Goal: Information Seeking & Learning: Learn about a topic

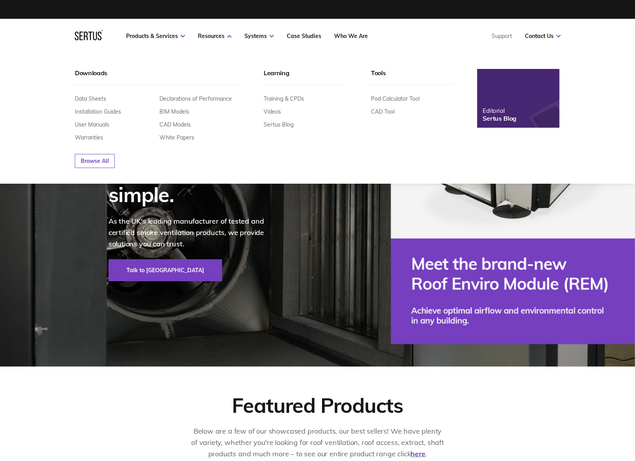
click at [505, 120] on div "Sertus Blog" at bounding box center [500, 118] width 34 height 8
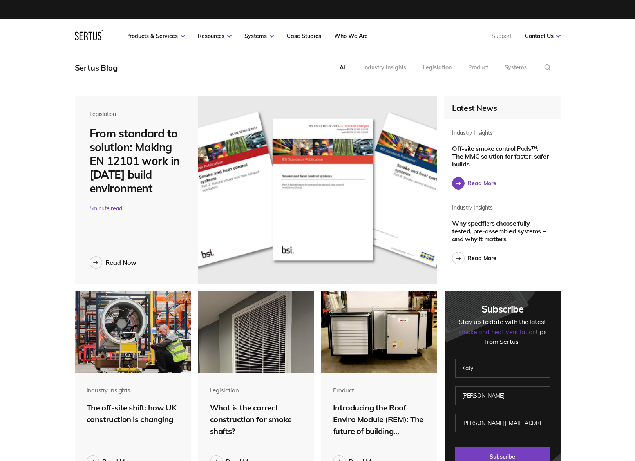
click at [486, 186] on div "Read More" at bounding box center [482, 183] width 29 height 7
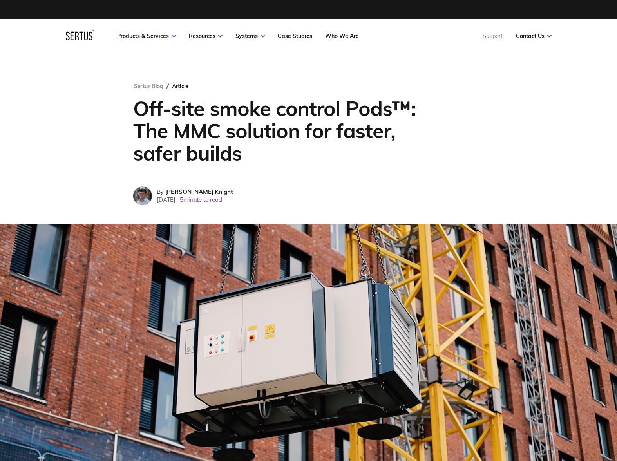
click at [233, 195] on div "By Steve Knight" at bounding box center [195, 191] width 76 height 7
drag, startPoint x: 245, startPoint y: 195, endPoint x: 249, endPoint y: 201, distance: 7.4
click at [233, 195] on div "By Steve Knight Monday 13th October, 2025 5 minute to read" at bounding box center [195, 195] width 76 height 15
click at [222, 201] on span "5 minute to read" at bounding box center [201, 199] width 42 height 7
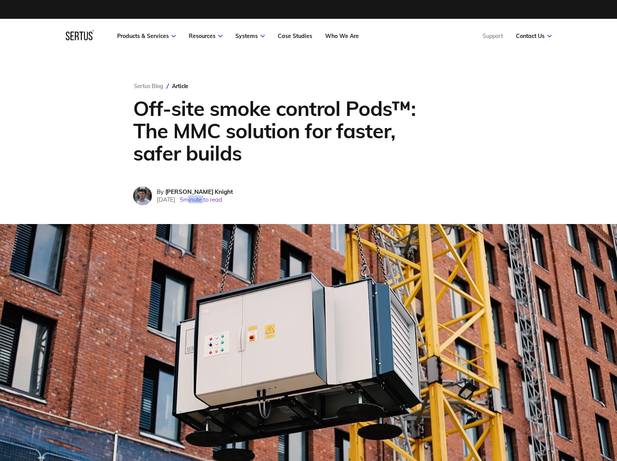
click at [222, 199] on span "5 minute to read" at bounding box center [201, 199] width 42 height 7
click at [222, 200] on span "5 minute to read" at bounding box center [201, 199] width 42 height 7
drag, startPoint x: 240, startPoint y: 198, endPoint x: 240, endPoint y: 205, distance: 6.7
click at [222, 199] on span "5 minute to read" at bounding box center [201, 199] width 42 height 7
drag, startPoint x: 312, startPoint y: 207, endPoint x: 293, endPoint y: 193, distance: 22.7
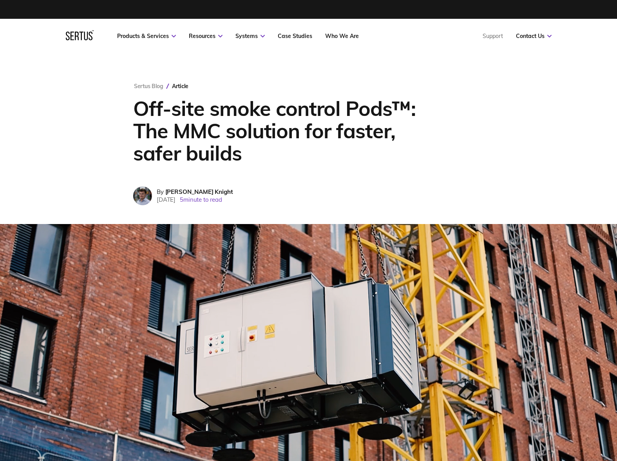
click at [312, 207] on div "Sertus Blog Article Off-site smoke control Pods™: The MMC solution for faster, …" at bounding box center [309, 138] width 382 height 171
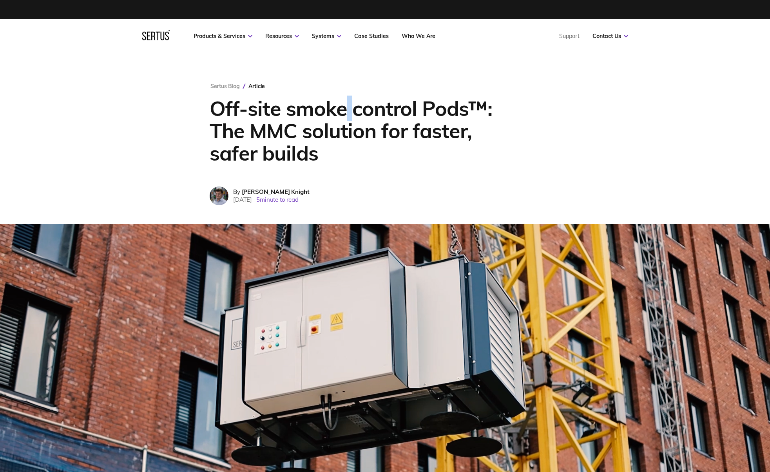
drag, startPoint x: 347, startPoint y: 107, endPoint x: 351, endPoint y: 113, distance: 7.6
click at [352, 115] on h1 "Off-site smoke control Pods™: The MMC solution for faster, safer builds" at bounding box center [360, 130] width 300 height 67
click at [351, 113] on h1 "Off-site smoke control Pods™: The MMC solution for faster, safer builds" at bounding box center [360, 130] width 300 height 67
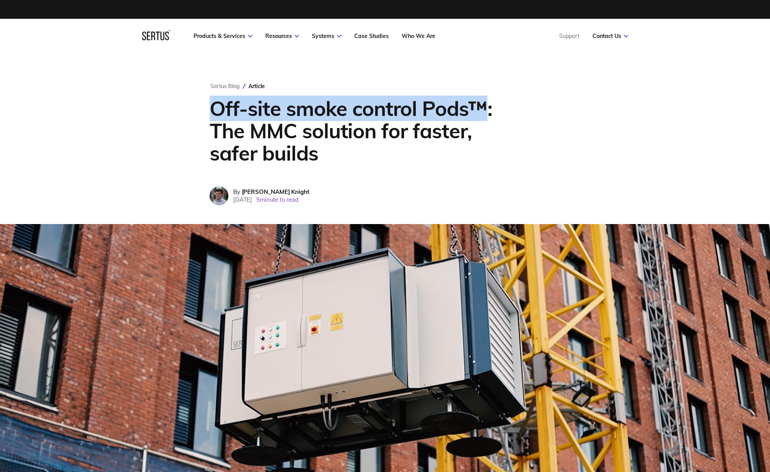
drag, startPoint x: 484, startPoint y: 109, endPoint x: 209, endPoint y: 106, distance: 275.2
click at [209, 106] on div "Sertus Blog Article Off-site smoke control Pods™: The MMC solution for faster, …" at bounding box center [385, 138] width 382 height 171
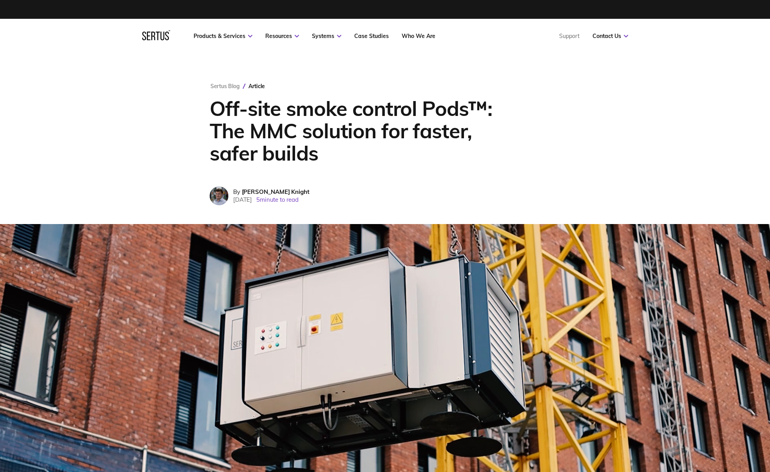
drag, startPoint x: 209, startPoint y: 106, endPoint x: 205, endPoint y: 82, distance: 24.6
click at [209, 106] on div "Sertus Blog Article Off-site smoke control Pods™: The MMC solution for faster, …" at bounding box center [385, 138] width 382 height 171
drag, startPoint x: 204, startPoint y: 80, endPoint x: 341, endPoint y: 216, distance: 192.9
click at [344, 218] on div "Sertus Blog Article Off-site smoke control Pods™: The MMC solution for faster, …" at bounding box center [385, 138] width 382 height 171
drag, startPoint x: 333, startPoint y: 216, endPoint x: 351, endPoint y: 212, distance: 18.0
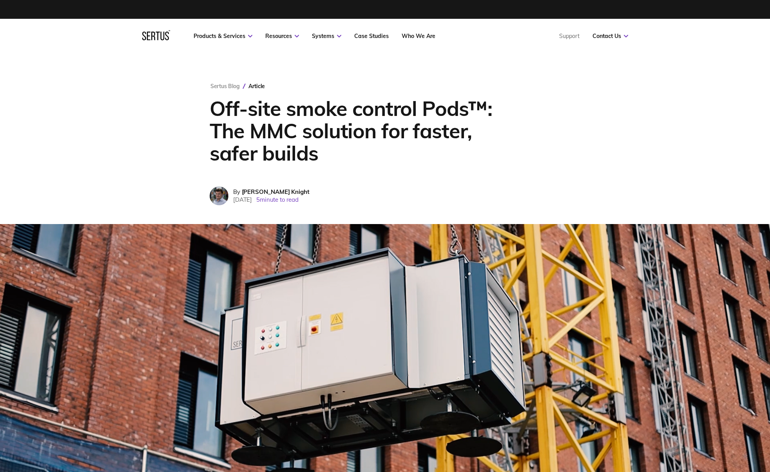
click at [333, 216] on div "Sertus Blog Article Off-site smoke control Pods™: The MMC solution for faster, …" at bounding box center [385, 138] width 382 height 171
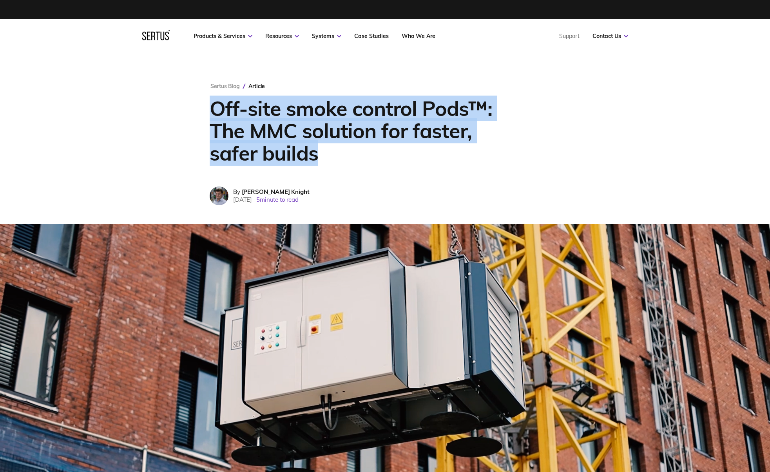
drag, startPoint x: 396, startPoint y: 211, endPoint x: 190, endPoint y: 113, distance: 228.3
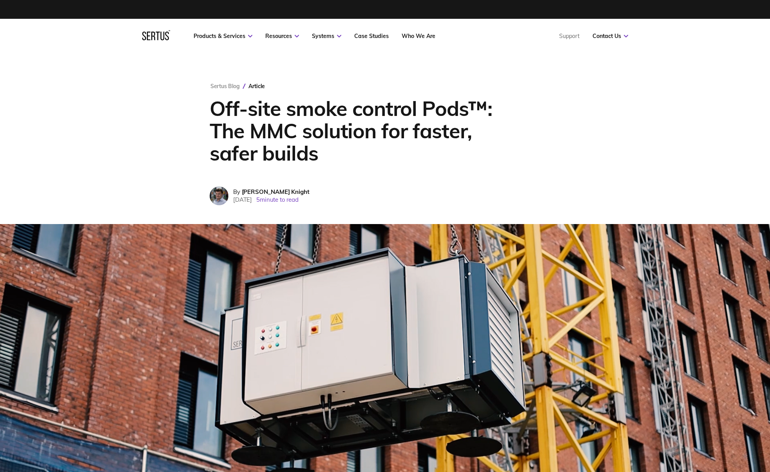
drag, startPoint x: 191, startPoint y: 113, endPoint x: 199, endPoint y: 81, distance: 33.6
drag, startPoint x: 199, startPoint y: 80, endPoint x: 354, endPoint y: 211, distance: 202.5
click at [353, 211] on div "Sertus Blog Article Off-site smoke control Pods™: The MMC solution for faster, …" at bounding box center [385, 138] width 382 height 171
click at [354, 211] on div "Sertus Blog Article Off-site smoke control Pods™: The MMC solution for faster, …" at bounding box center [385, 138] width 382 height 171
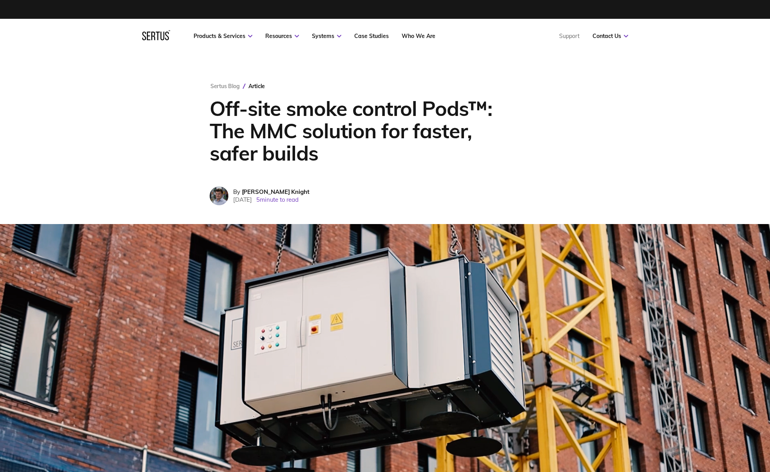
drag, startPoint x: 390, startPoint y: 208, endPoint x: 102, endPoint y: 20, distance: 344.2
click at [434, 144] on h1 "Off-site smoke control Pods™: The MMC solution for faster, safer builds" at bounding box center [360, 130] width 300 height 67
click at [331, 133] on h1 "Off-site smoke control Pods™: The MMC solution for faster, safer builds" at bounding box center [360, 130] width 300 height 67
drag, startPoint x: 331, startPoint y: 133, endPoint x: 323, endPoint y: 134, distance: 8.3
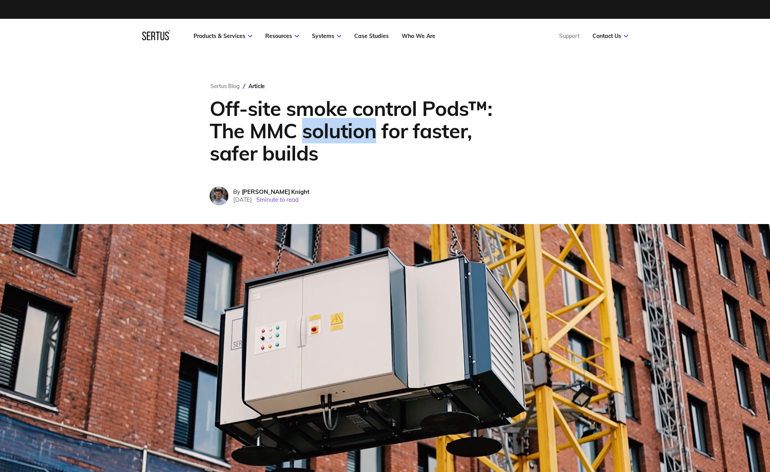
click at [331, 133] on h1 "Off-site smoke control Pods™: The MMC solution for faster, safer builds" at bounding box center [360, 130] width 300 height 67
click at [321, 134] on h1 "Off-site smoke control Pods™: The MMC solution for faster, safer builds" at bounding box center [360, 130] width 300 height 67
drag, startPoint x: 489, startPoint y: 163, endPoint x: 473, endPoint y: 175, distance: 20.4
click at [489, 163] on h1 "Off-site smoke control Pods™: The MMC solution for faster, safer builds" at bounding box center [360, 130] width 300 height 67
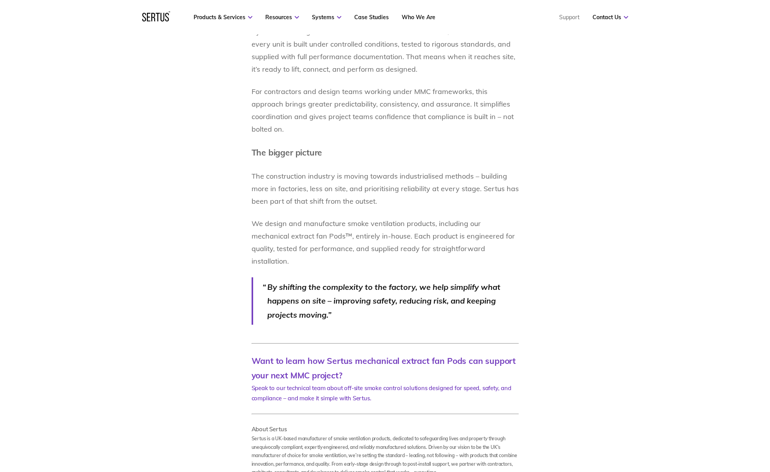
scroll to position [1029, 0]
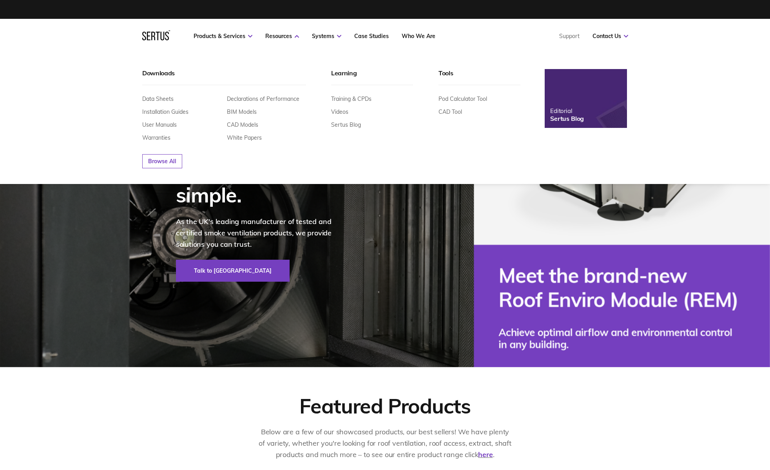
click at [574, 105] on img at bounding box center [586, 98] width 91 height 65
click at [590, 108] on img at bounding box center [586, 98] width 91 height 65
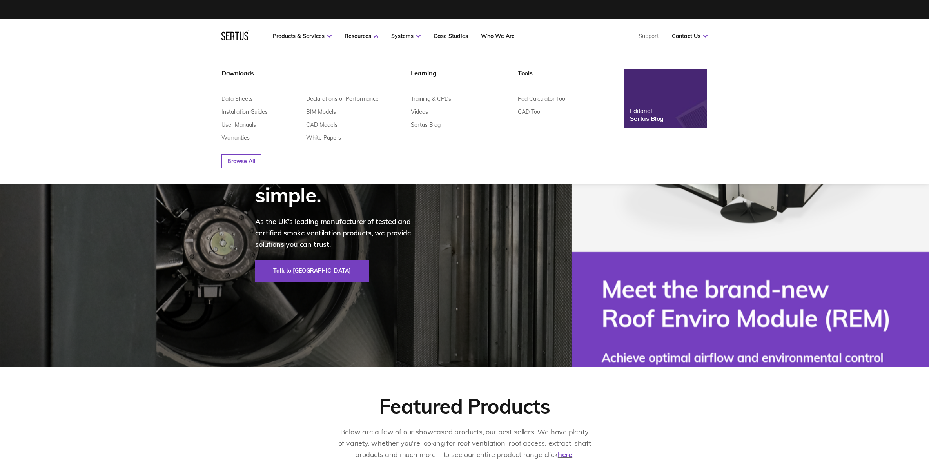
click at [688, 97] on img at bounding box center [665, 98] width 91 height 65
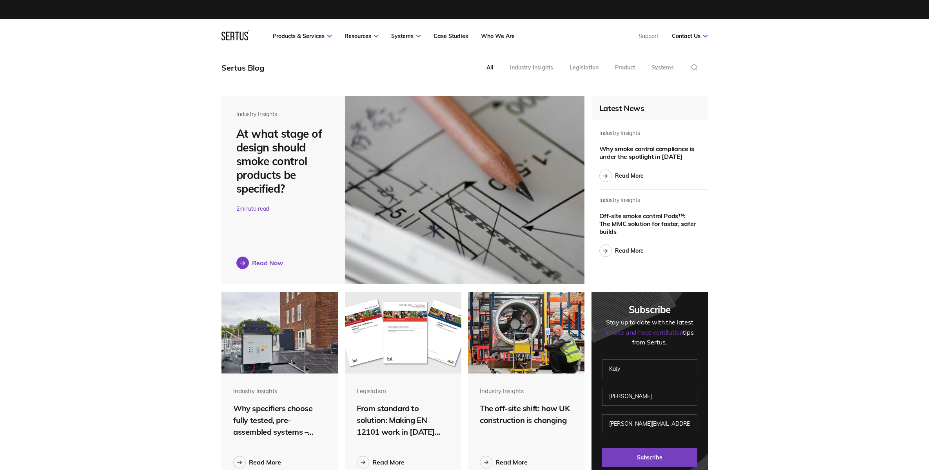
click at [265, 259] on div "Read Now" at bounding box center [267, 263] width 31 height 8
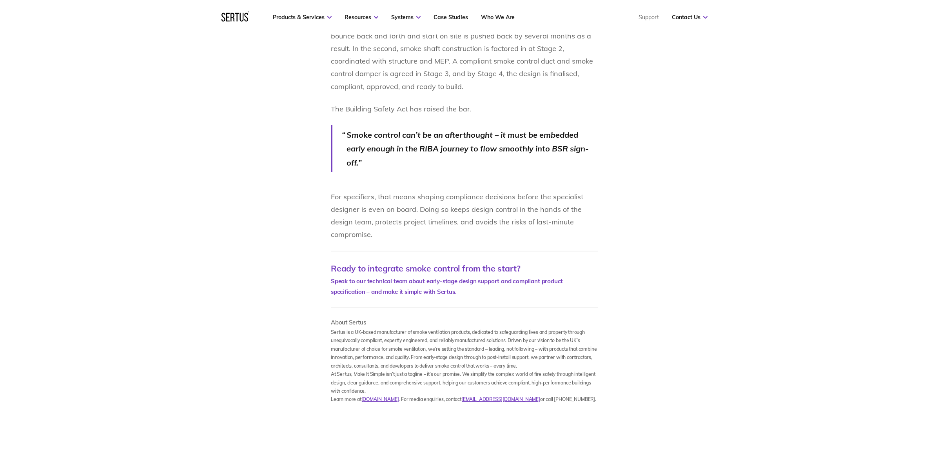
scroll to position [1299, 0]
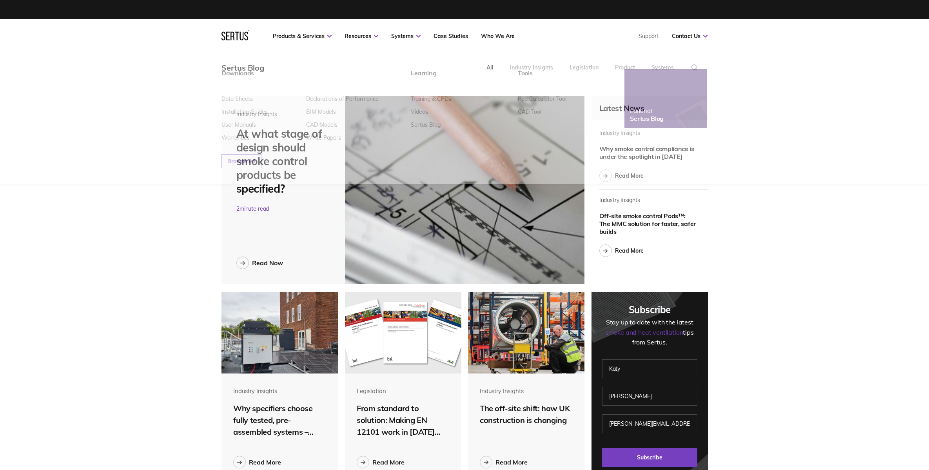
scroll to position [3129, 498]
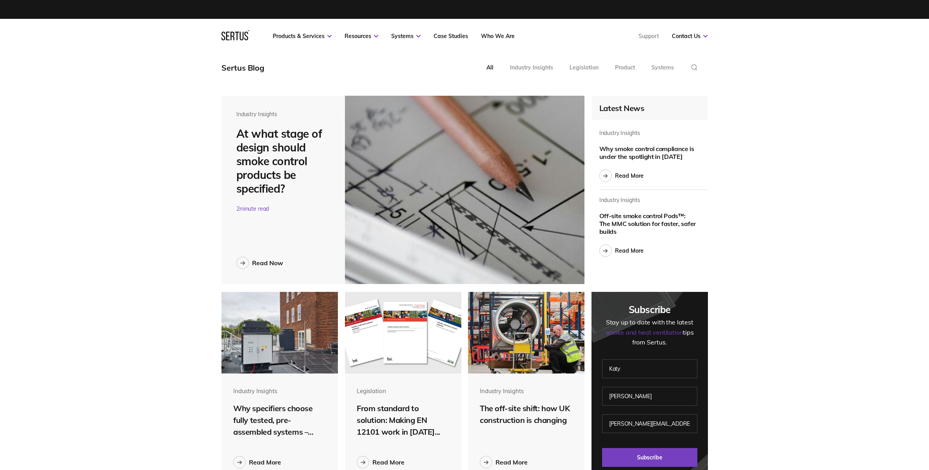
click at [627, 152] on div "Why smoke control compliance is under the spotlight in [DATE]" at bounding box center [648, 153] width 98 height 16
click at [626, 177] on div "Read More" at bounding box center [629, 175] width 29 height 7
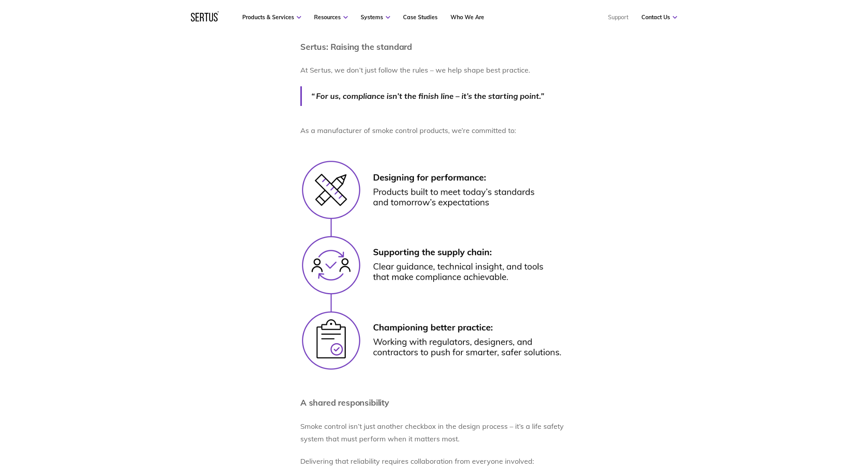
scroll to position [1219, 0]
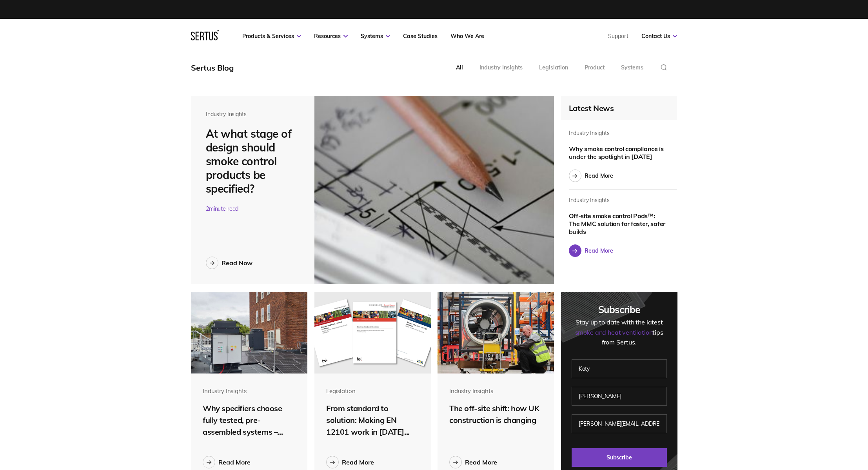
click at [612, 250] on div "Read More" at bounding box center [598, 250] width 29 height 7
click at [584, 247] on div "Read More" at bounding box center [598, 250] width 29 height 7
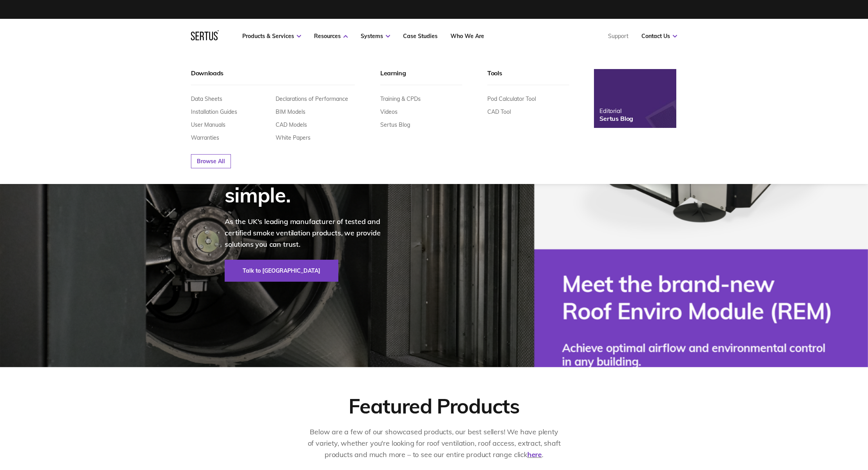
click at [615, 108] on div "Editorial" at bounding box center [616, 110] width 34 height 7
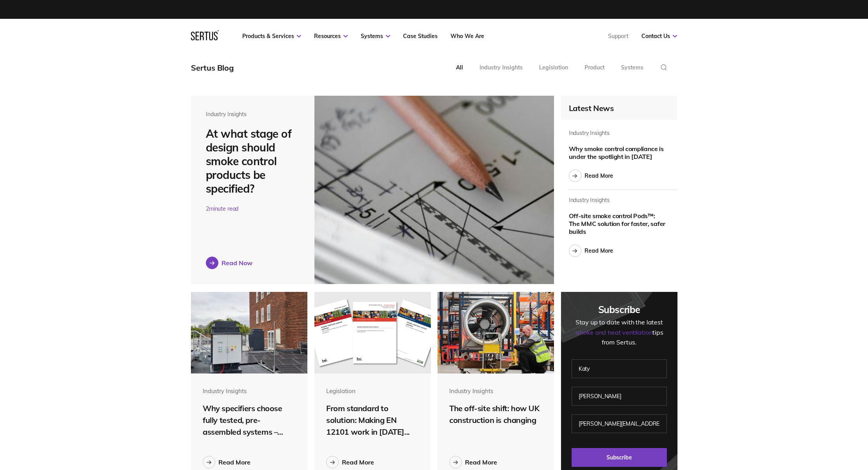
click at [244, 259] on div "Read Now" at bounding box center [236, 263] width 31 height 8
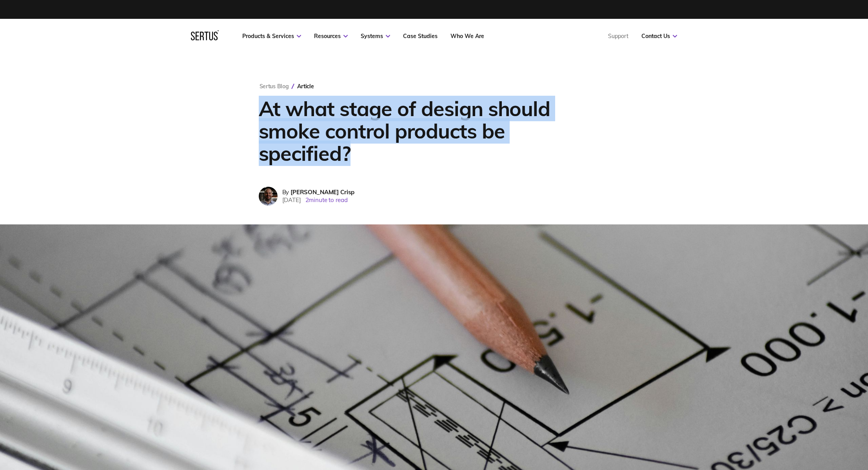
drag, startPoint x: 357, startPoint y: 151, endPoint x: 239, endPoint y: 113, distance: 124.8
click at [245, 108] on div "Sertus Blog Article At what stage of design should smoke control products be sp…" at bounding box center [434, 138] width 382 height 171
copy h1 "At what stage of design should smoke control products be specified?"
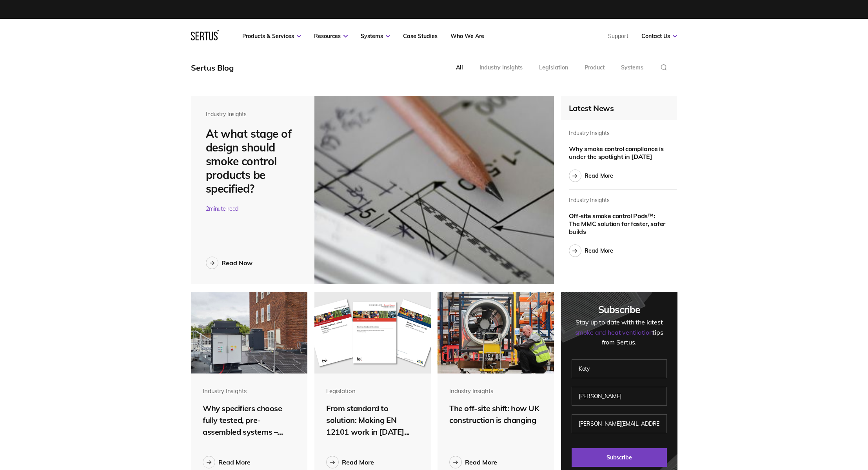
scroll to position [2962, 498]
click at [602, 179] on div "Read More" at bounding box center [598, 175] width 29 height 7
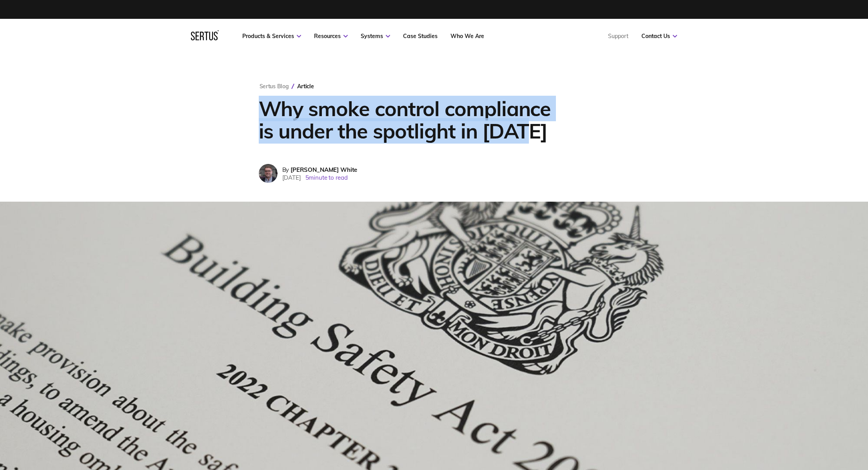
drag, startPoint x: 543, startPoint y: 134, endPoint x: 248, endPoint y: 111, distance: 295.7
click at [248, 111] on div "Sertus Blog Article Why smoke control compliance is under the spotlight in [DAT…" at bounding box center [434, 127] width 382 height 148
copy h1 "Why smoke control compliance is under the spotlight in [DATE]"
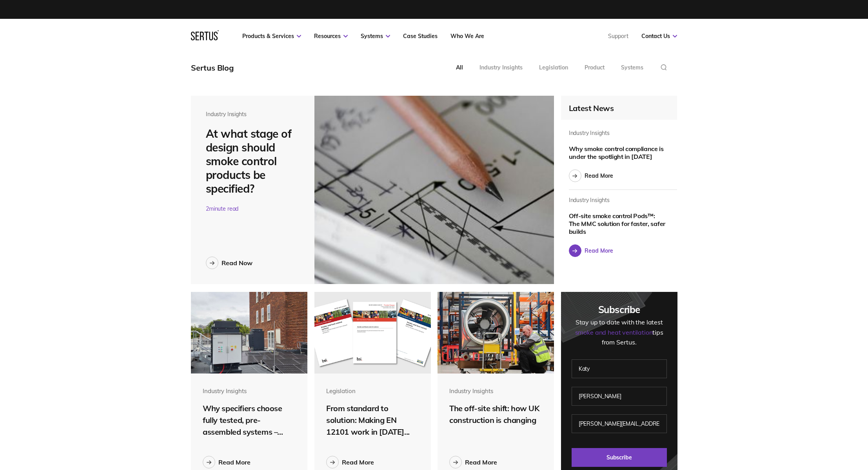
scroll to position [3073, 498]
click at [589, 249] on div "Read More" at bounding box center [598, 250] width 29 height 7
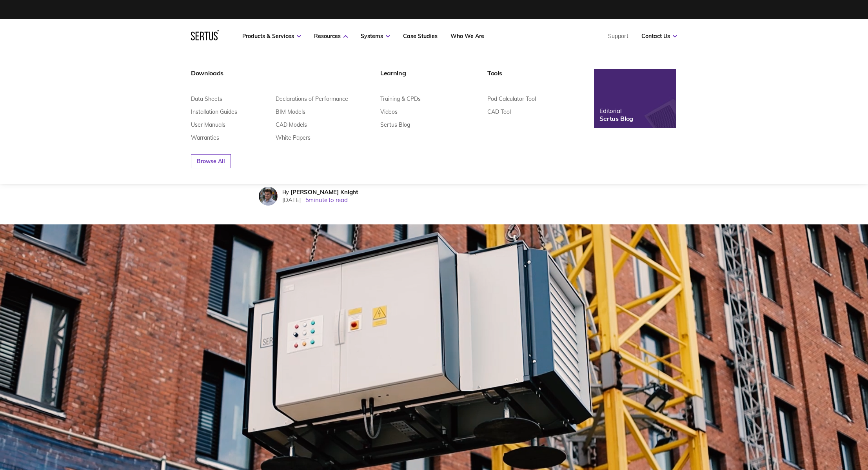
drag, startPoint x: 396, startPoint y: 153, endPoint x: 392, endPoint y: 154, distance: 4.8
click at [392, 154] on div "Browse All" at bounding box center [380, 154] width 378 height 27
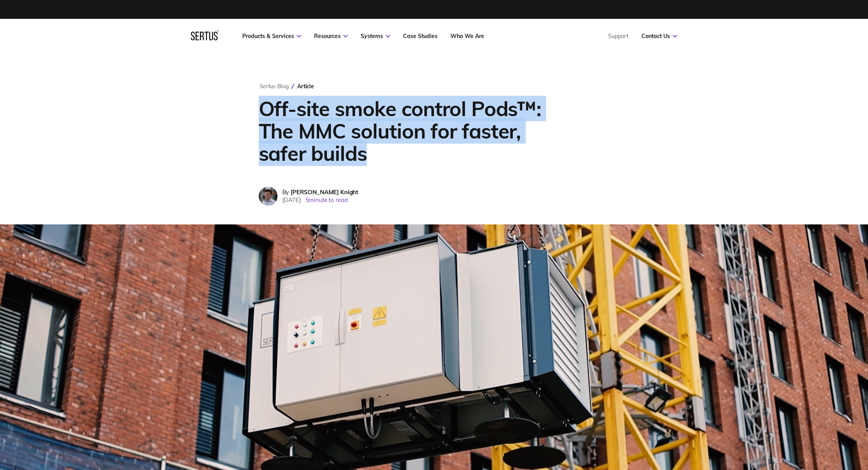
drag, startPoint x: 392, startPoint y: 157, endPoint x: 242, endPoint y: 112, distance: 157.0
copy h1 "Off-site smoke control Pods™: The MMC solution for faster, safer builds"
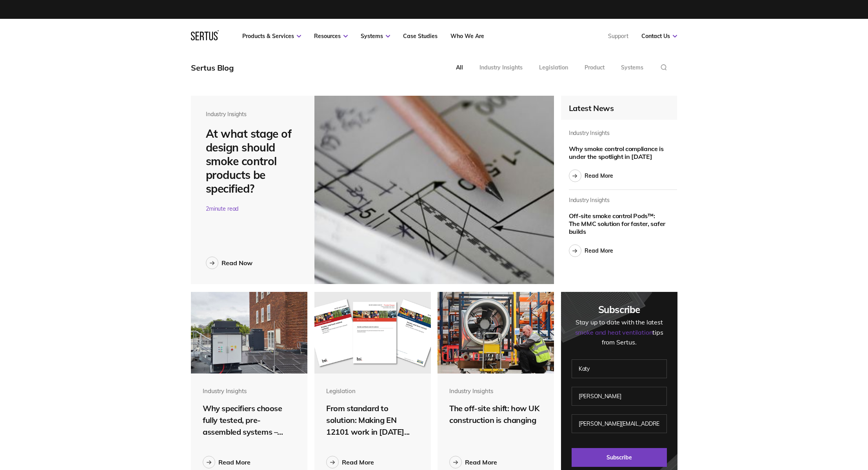
scroll to position [3129, 498]
click at [343, 232] on img at bounding box center [434, 190] width 240 height 188
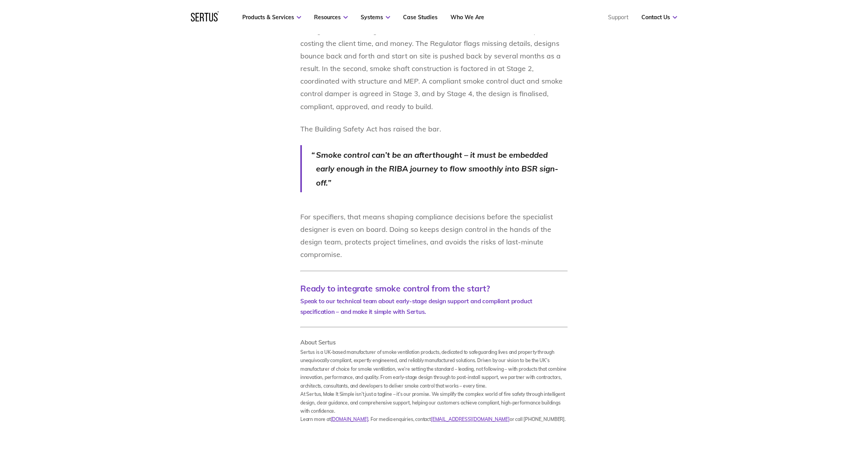
scroll to position [1076, 0]
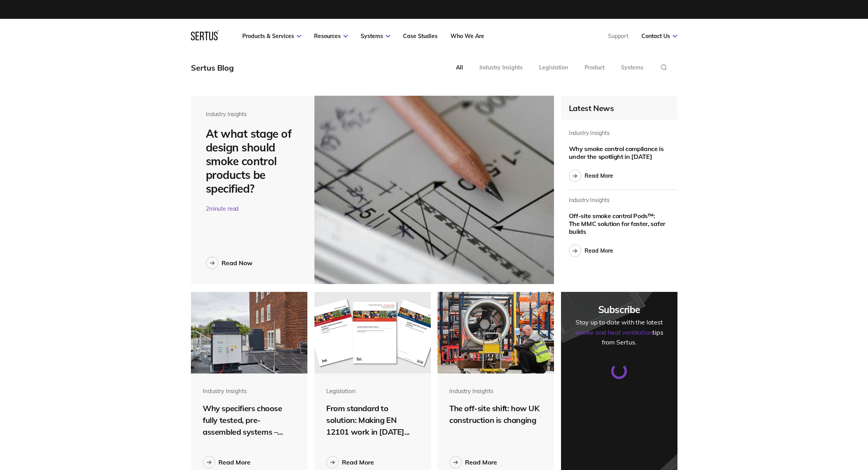
scroll to position [4, 4]
click at [595, 159] on div "Why smoke control compliance is under the spotlight in [DATE]" at bounding box center [618, 153] width 98 height 16
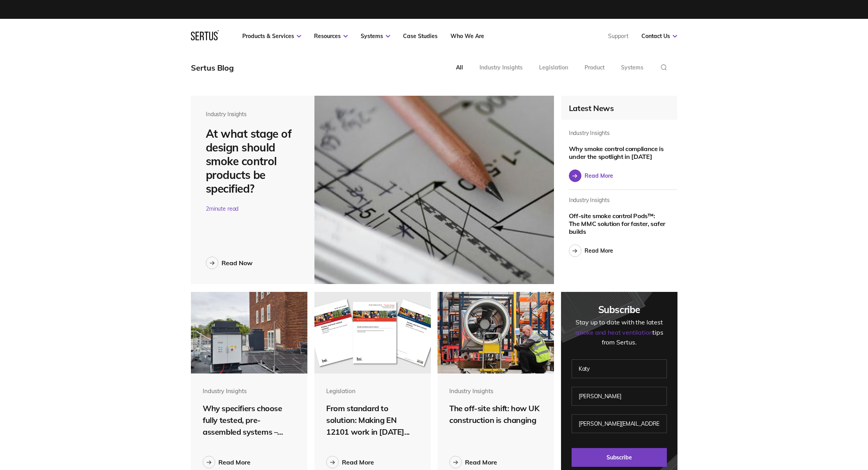
click at [595, 175] on div "Read More" at bounding box center [598, 175] width 29 height 7
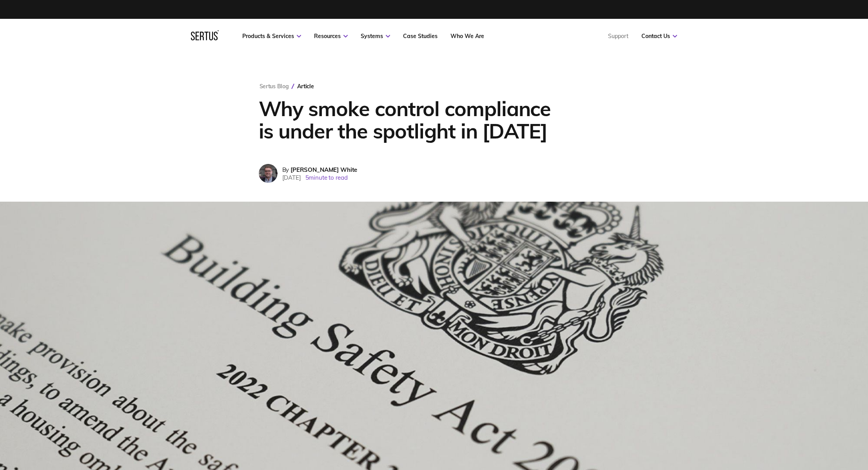
scroll to position [370, 0]
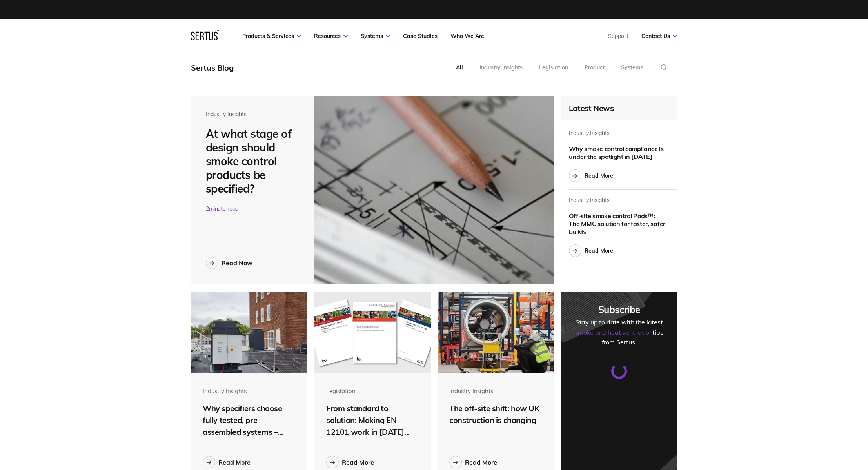
scroll to position [1504, 498]
click at [488, 64] on div "Industry Insights" at bounding box center [500, 67] width 43 height 7
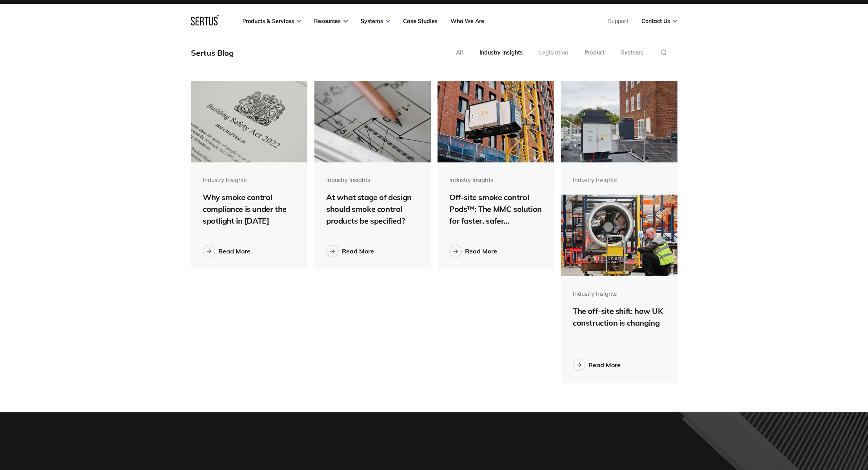
click at [553, 53] on div "Legislation" at bounding box center [553, 52] width 29 height 7
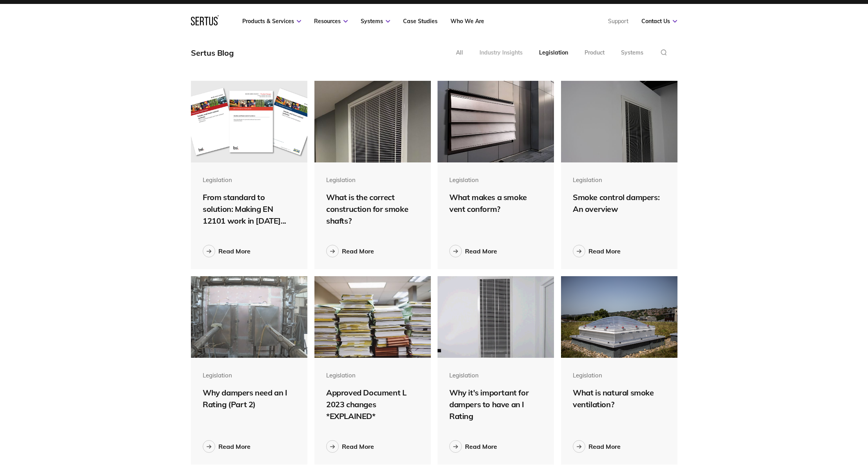
click at [507, 54] on div "Industry Insights" at bounding box center [500, 52] width 43 height 7
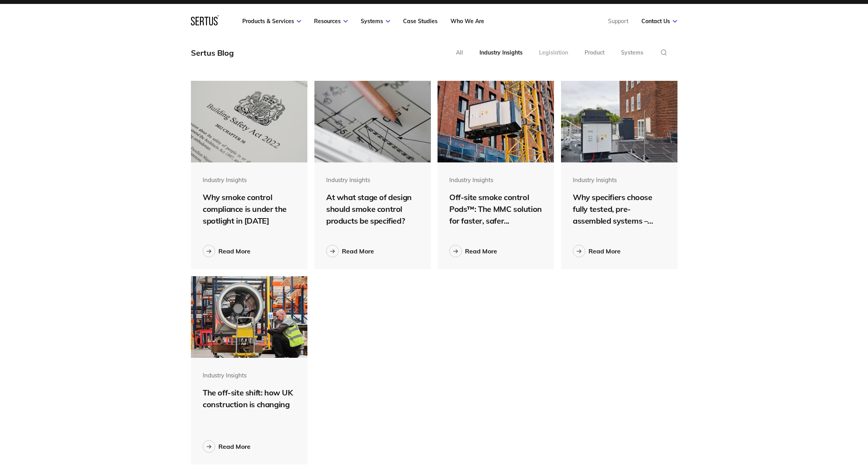
click at [545, 50] on div "Legislation" at bounding box center [553, 52] width 29 height 7
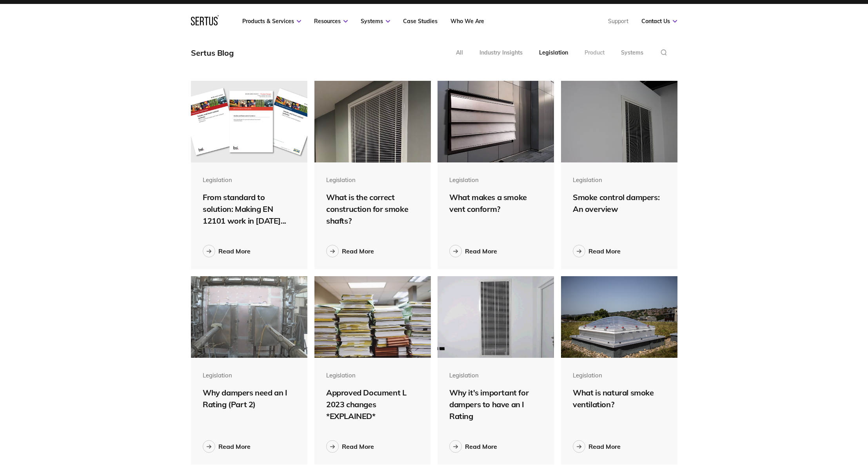
click at [594, 53] on div "Product" at bounding box center [594, 52] width 20 height 7
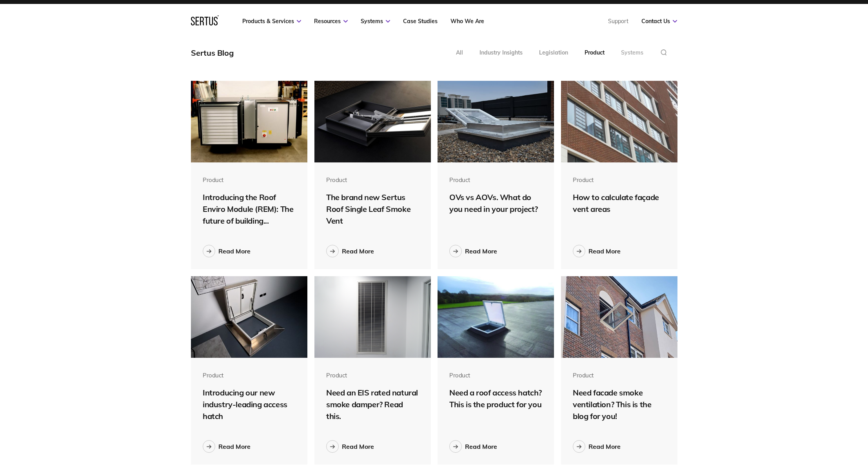
click at [624, 55] on div "Systems" at bounding box center [632, 52] width 22 height 7
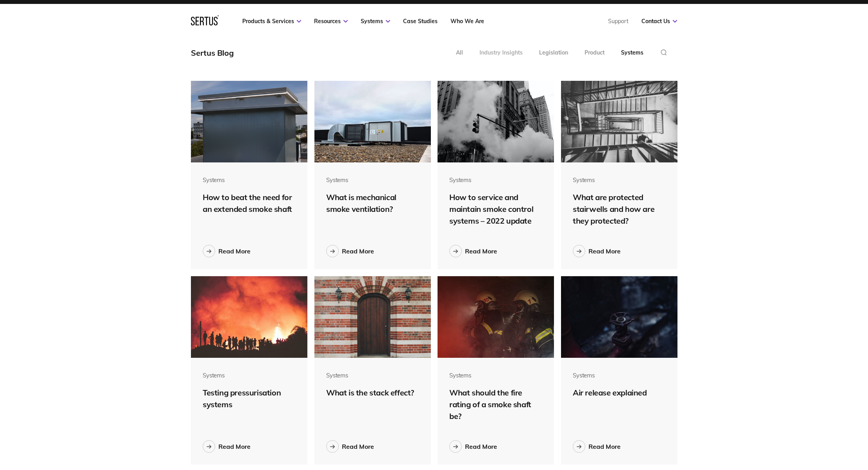
click at [499, 56] on div "Industry Insights" at bounding box center [500, 52] width 43 height 7
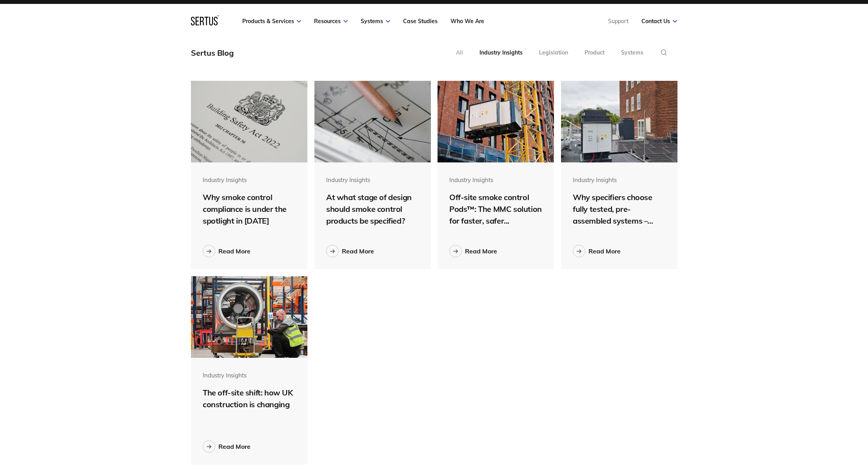
click at [458, 53] on div "All" at bounding box center [459, 52] width 7 height 7
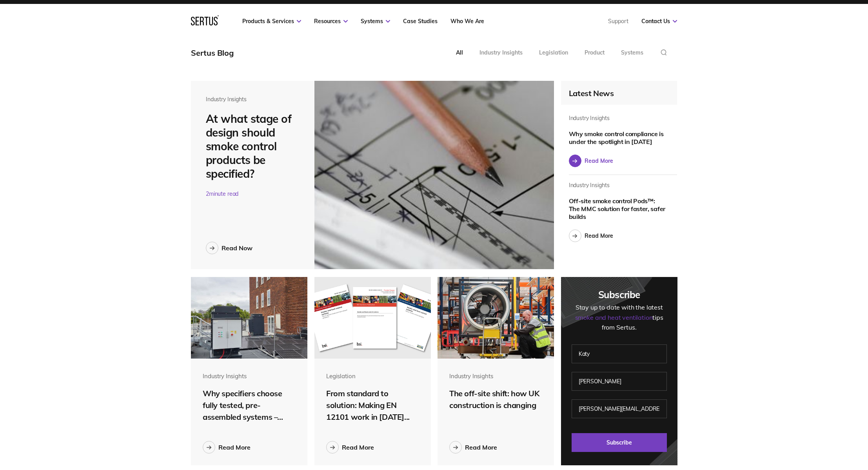
click at [593, 165] on link "Read More" at bounding box center [591, 160] width 44 height 13
